Goal: Check status: Check status

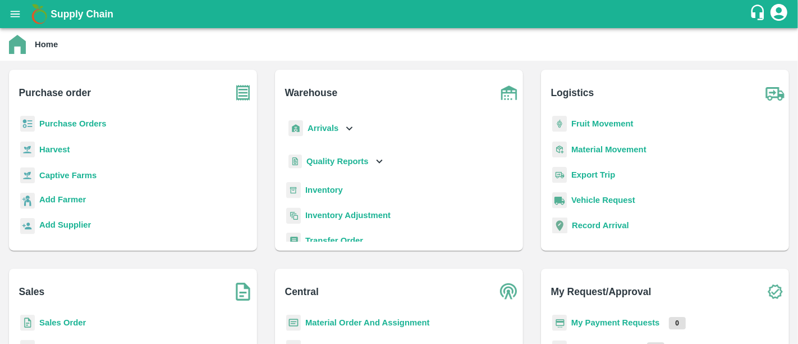
drag, startPoint x: 643, startPoint y: 317, endPoint x: 637, endPoint y: 321, distance: 7.6
click at [637, 321] on p "My Payment Requests" at bounding box center [616, 322] width 89 height 12
click at [637, 321] on b "My Payment Requests" at bounding box center [616, 322] width 89 height 9
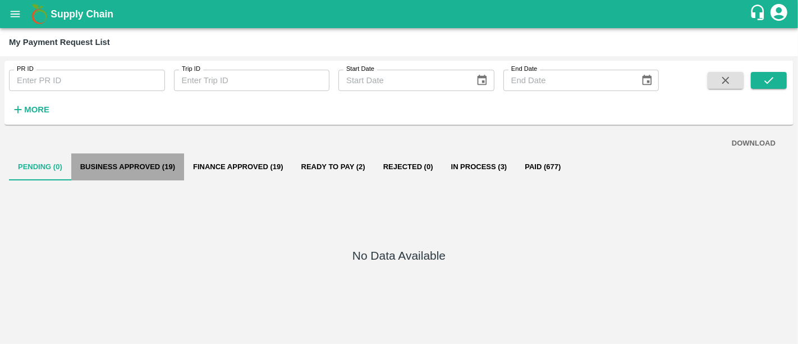
click at [141, 160] on button "Business Approved (19)" at bounding box center [127, 166] width 113 height 27
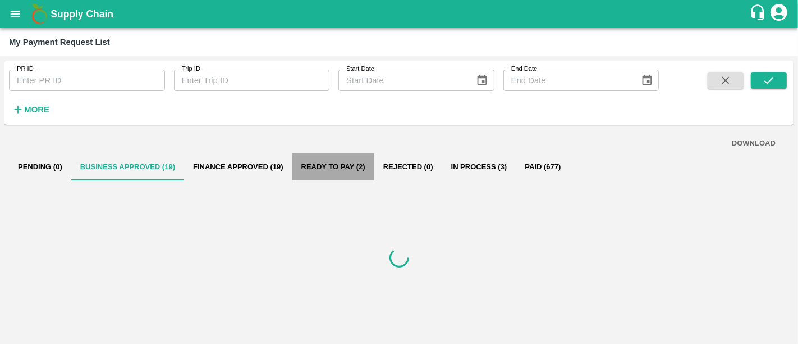
click at [353, 175] on button "Ready To Pay (2)" at bounding box center [334, 166] width 82 height 27
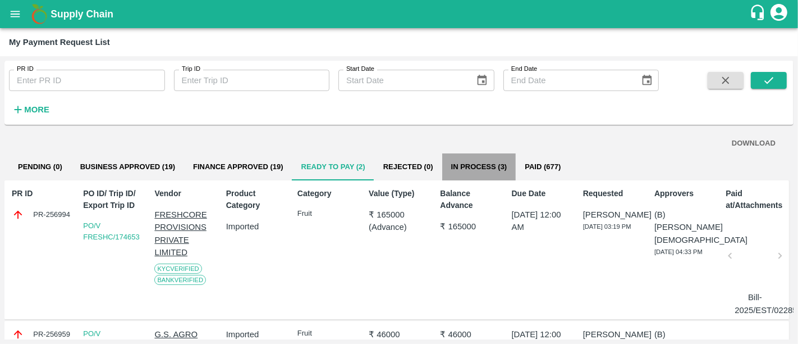
click at [469, 171] on button "In Process (3)" at bounding box center [479, 166] width 74 height 27
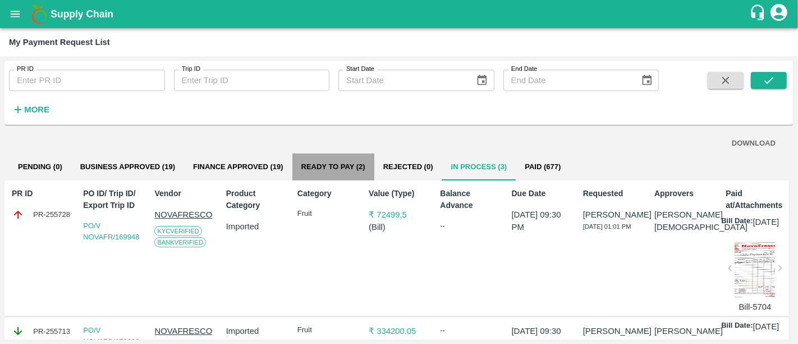
click at [344, 159] on button "Ready To Pay (2)" at bounding box center [334, 166] width 82 height 27
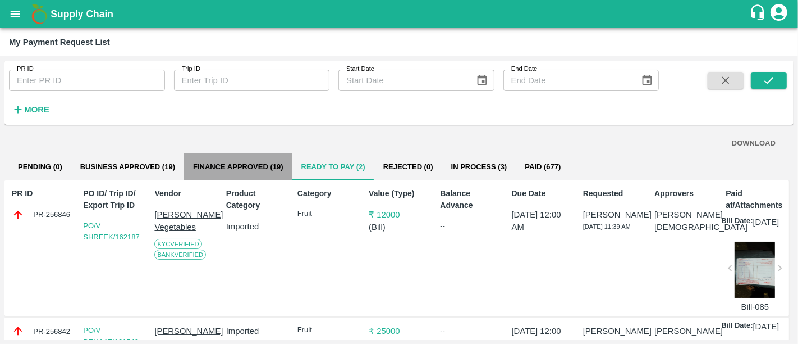
click at [262, 175] on button "Finance Approved (19)" at bounding box center [238, 166] width 108 height 27
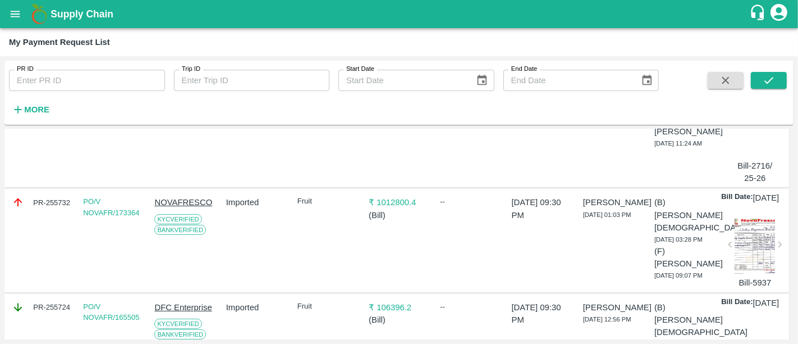
scroll to position [145, 0]
click at [391, 207] on p "₹ 1012800.4" at bounding box center [399, 201] width 61 height 12
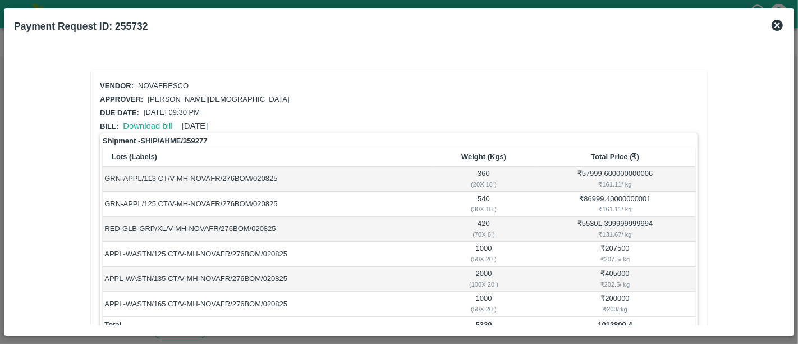
click at [776, 29] on icon at bounding box center [777, 25] width 11 height 11
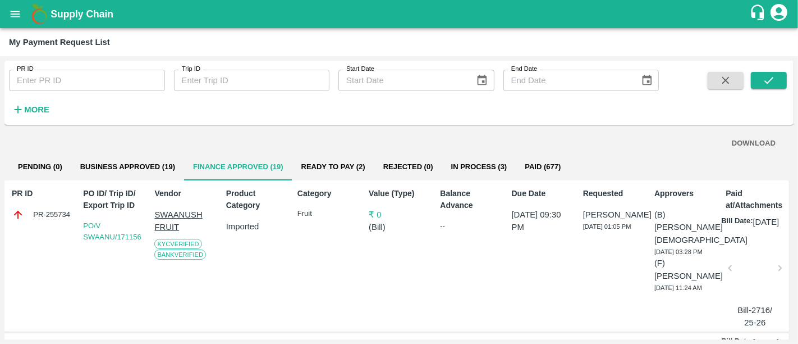
click at [473, 174] on button "In Process (3)" at bounding box center [479, 166] width 74 height 27
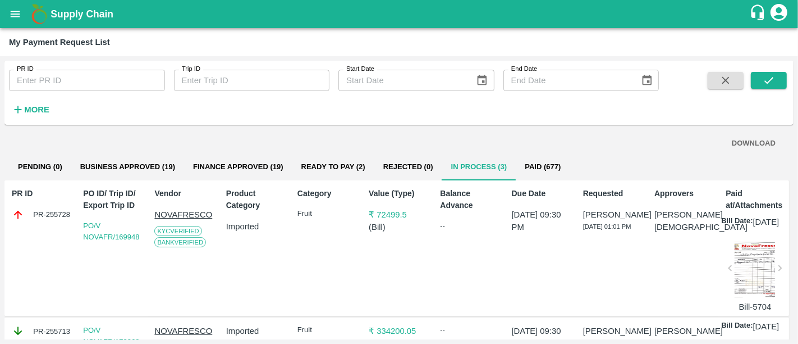
click at [340, 171] on button "Ready To Pay (2)" at bounding box center [334, 166] width 82 height 27
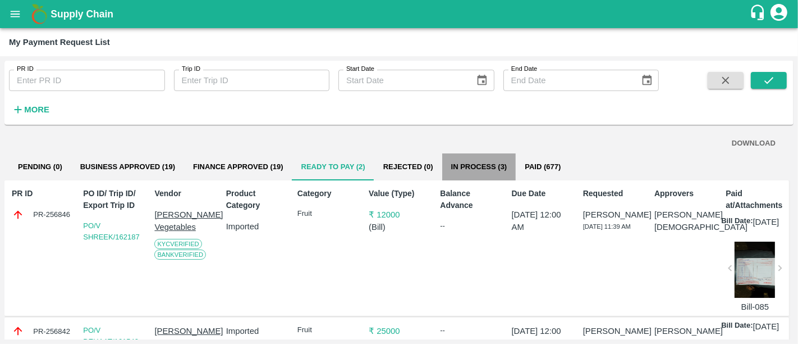
click at [475, 178] on button "In Process (3)" at bounding box center [479, 166] width 74 height 27
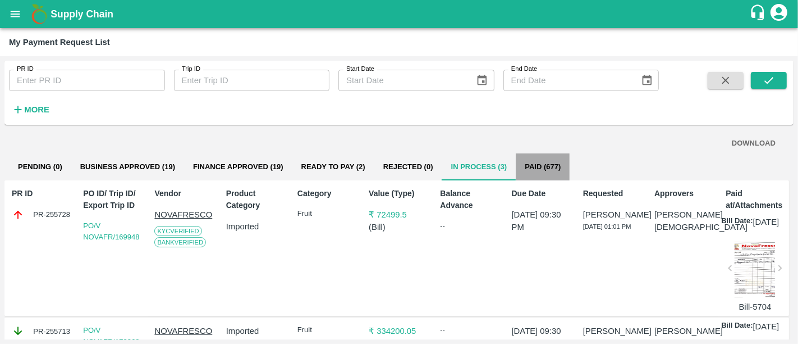
click at [554, 162] on button "Paid (677)" at bounding box center [543, 166] width 54 height 27
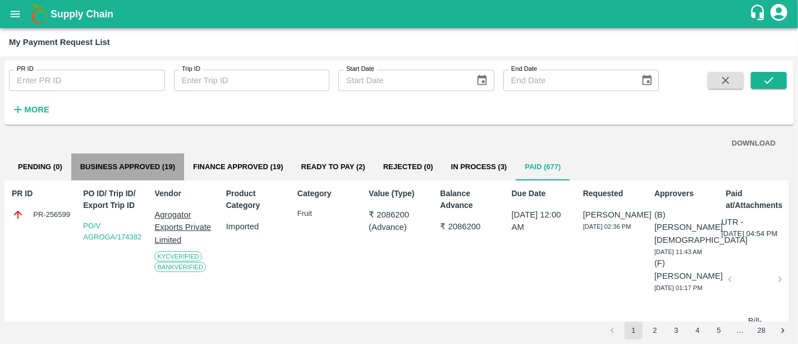
click at [124, 167] on button "Business Approved (19)" at bounding box center [127, 166] width 113 height 27
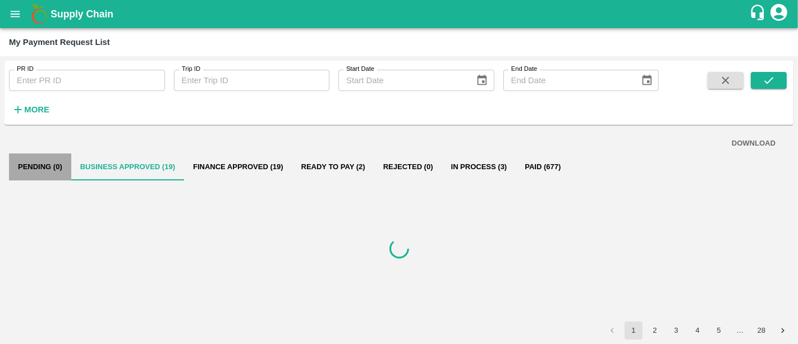
click at [57, 168] on button "Pending (0)" at bounding box center [40, 166] width 62 height 27
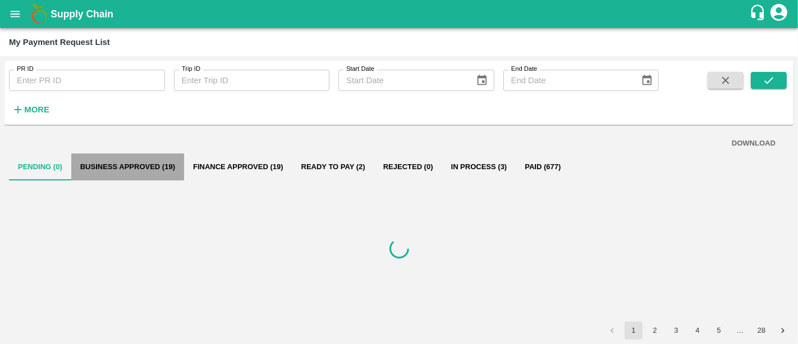
click at [156, 172] on button "Business Approved (19)" at bounding box center [127, 166] width 113 height 27
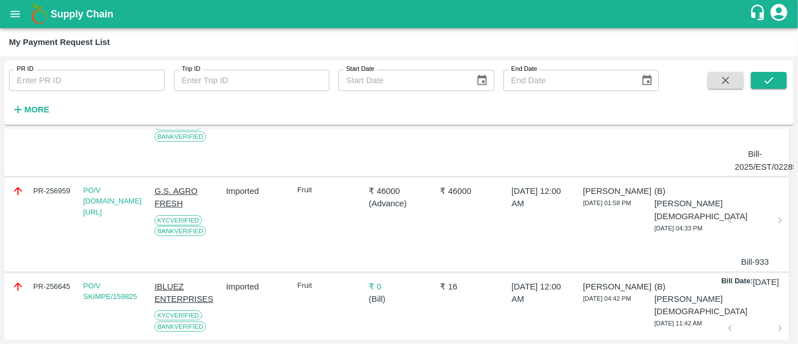
scroll to position [142, 0]
click at [45, 191] on div "PR-256959" at bounding box center [42, 192] width 61 height 12
copy div "PR-256959"
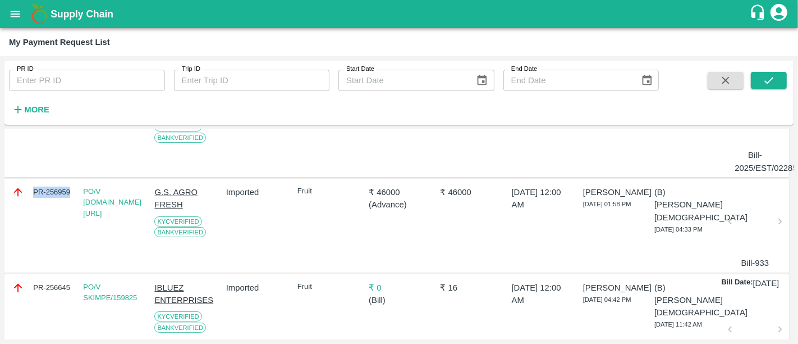
scroll to position [0, 0]
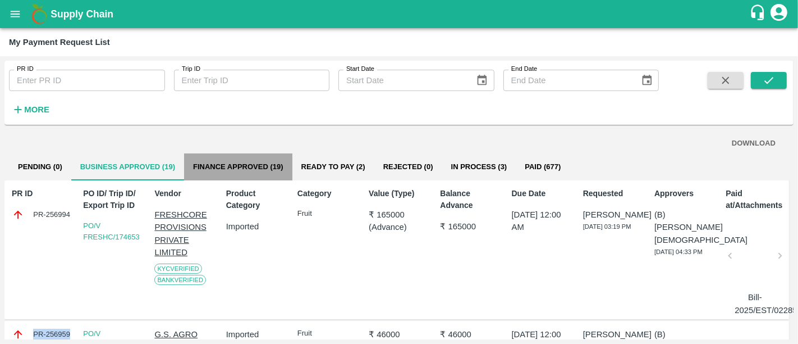
click at [267, 166] on button "Finance Approved (19)" at bounding box center [238, 166] width 108 height 27
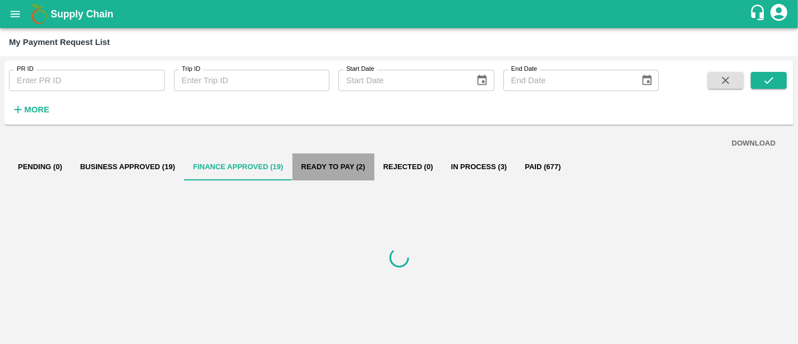
click at [331, 171] on button "Ready To Pay (2)" at bounding box center [334, 166] width 82 height 27
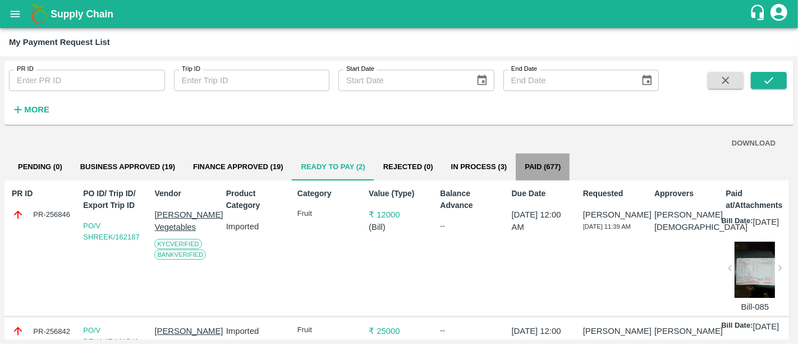
click at [519, 174] on button "Paid (677)" at bounding box center [543, 166] width 54 height 27
